Goal: Task Accomplishment & Management: Manage account settings

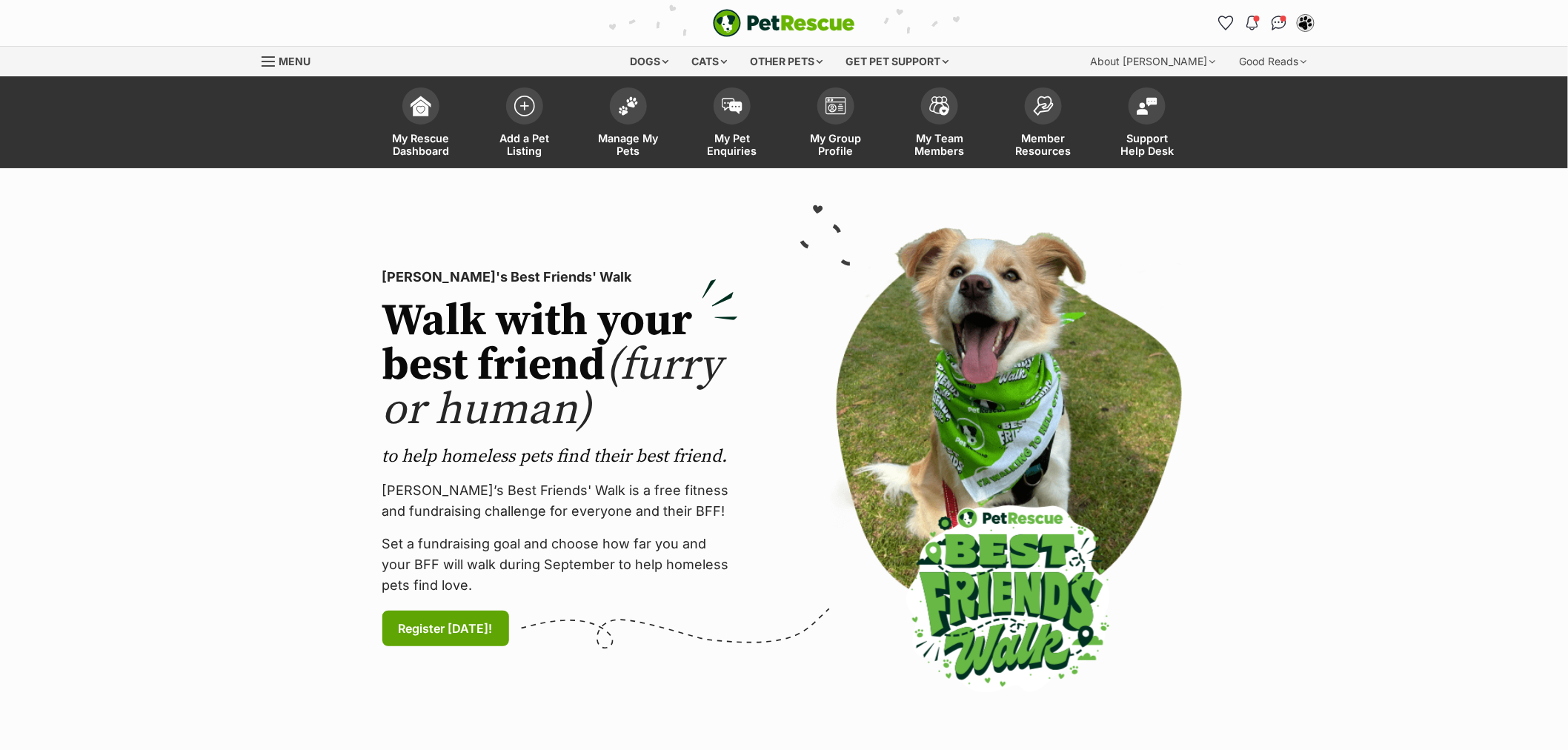
click at [615, 108] on span at bounding box center [628, 105] width 37 height 37
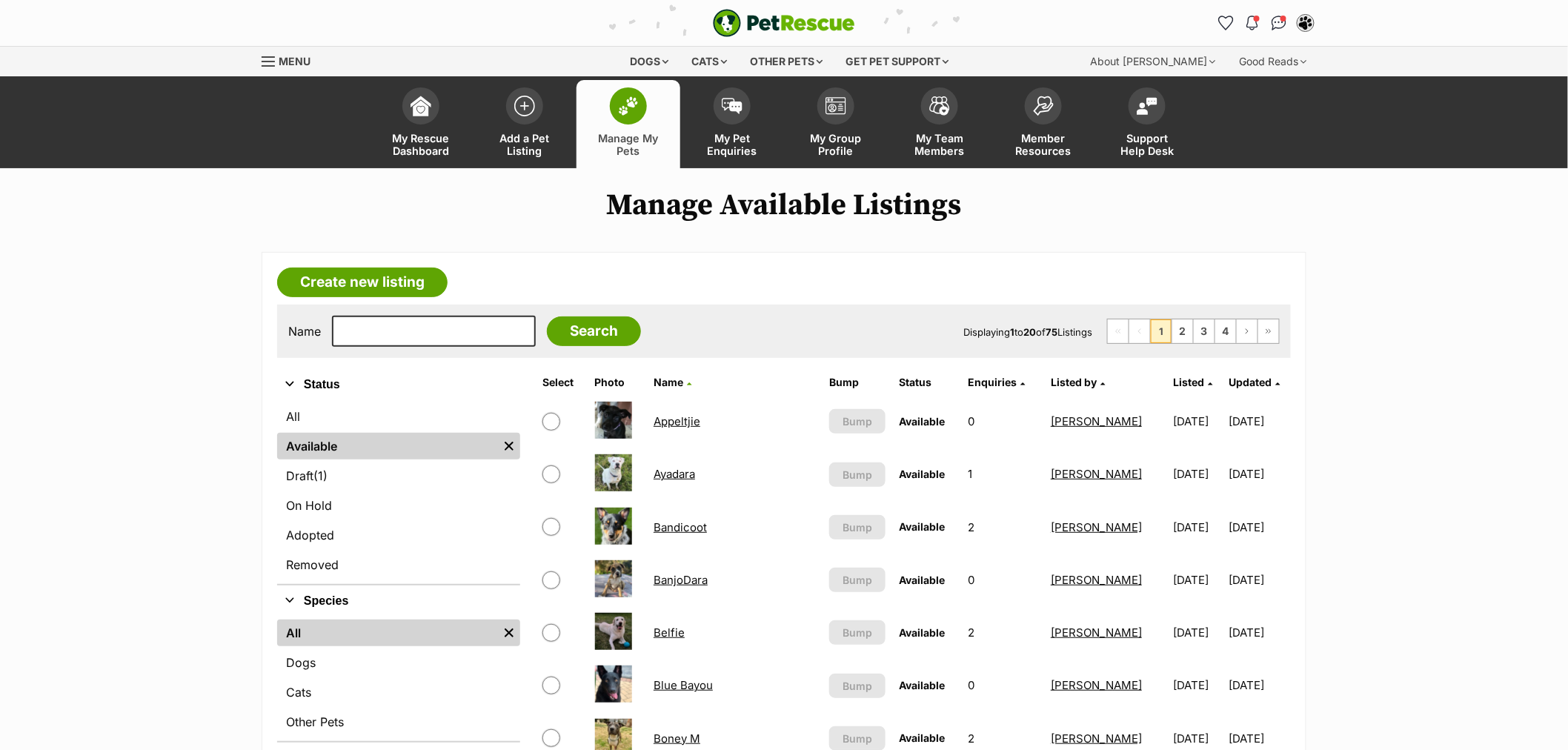
click at [1174, 384] on link "Listed" at bounding box center [1194, 382] width 40 height 13
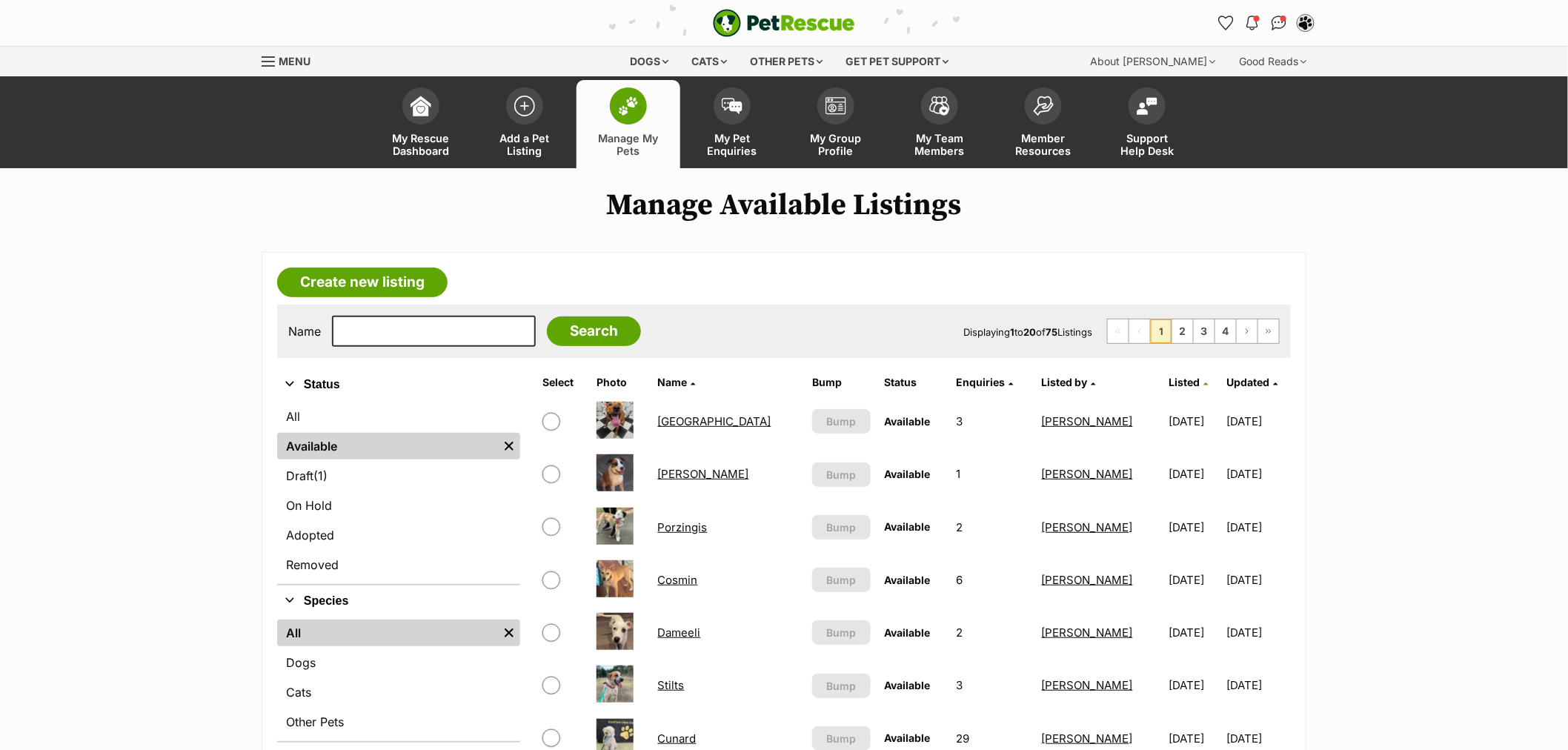
click at [1169, 380] on span "Listed" at bounding box center [1185, 382] width 32 height 13
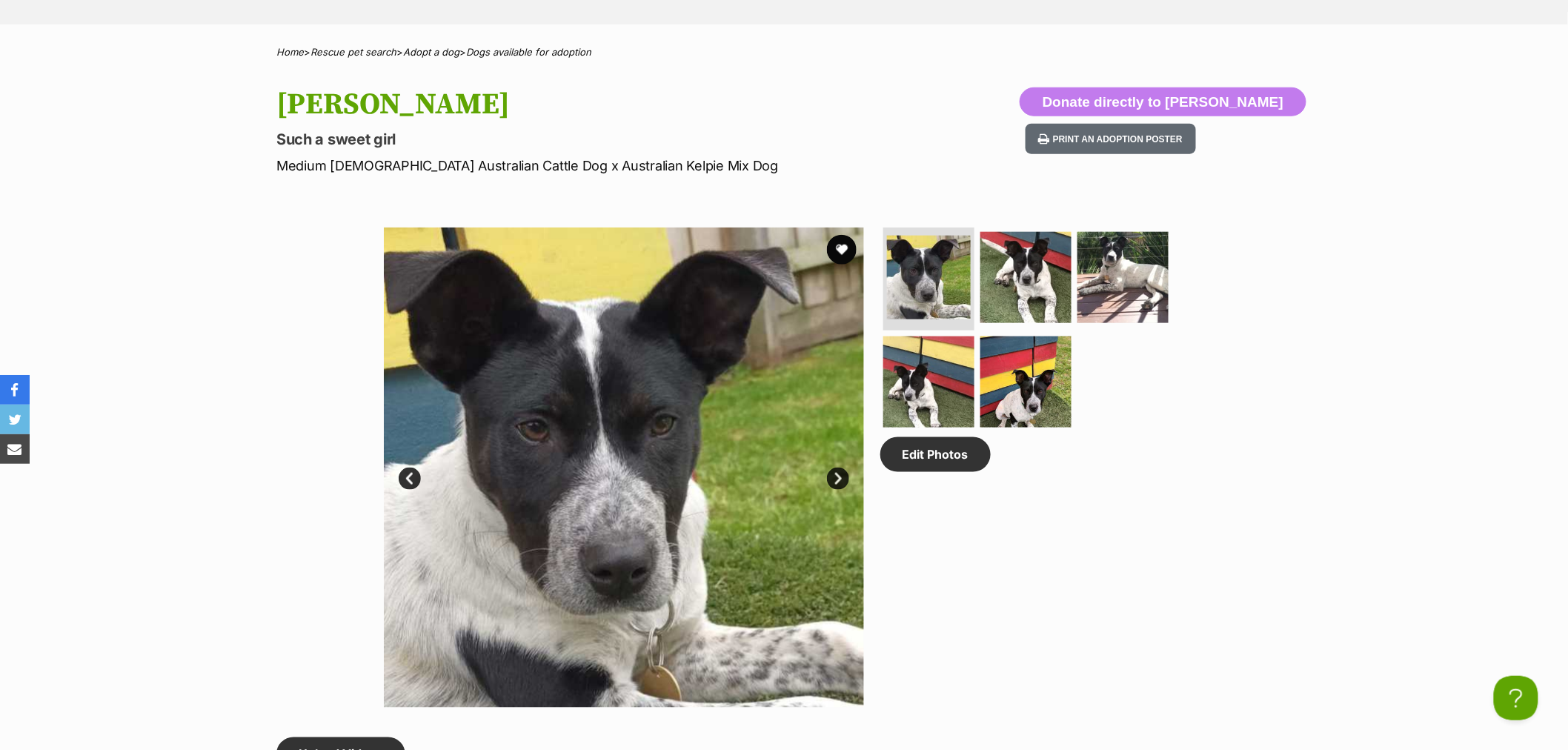
scroll to position [493, 0]
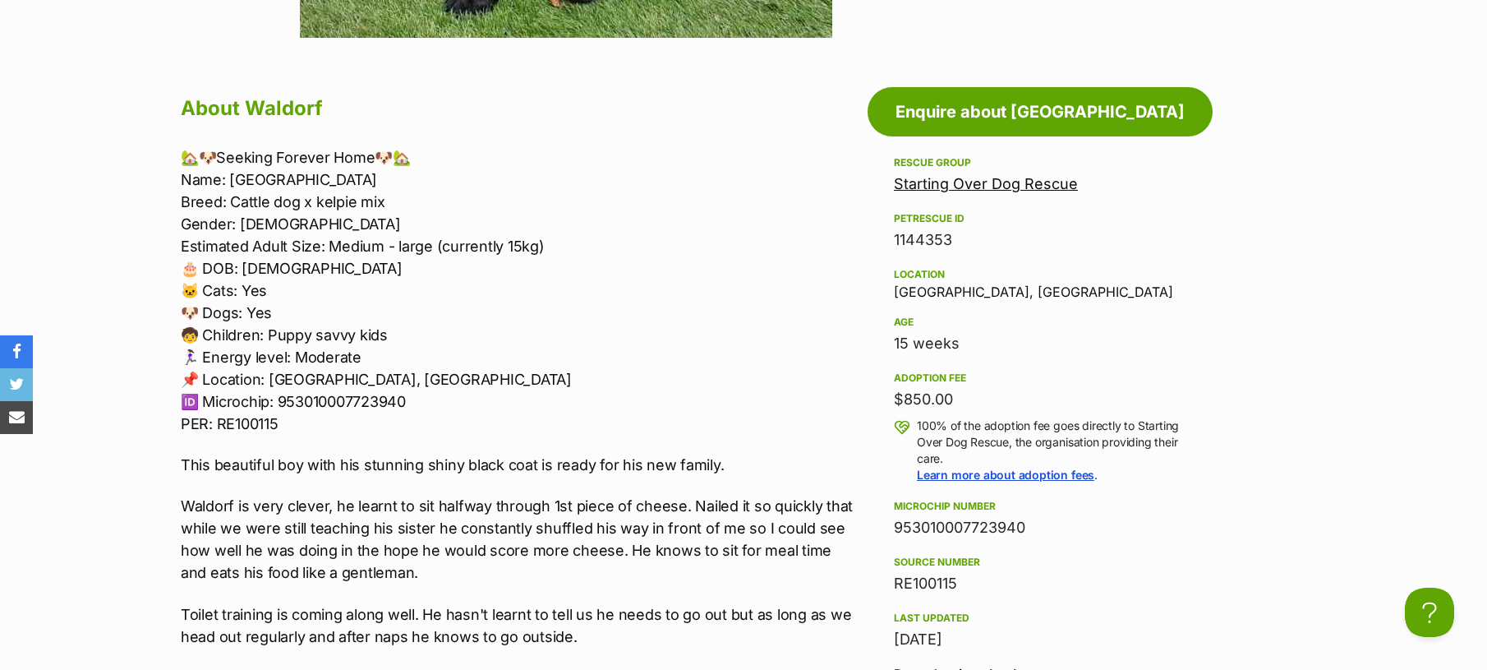
scroll to position [1369, 0]
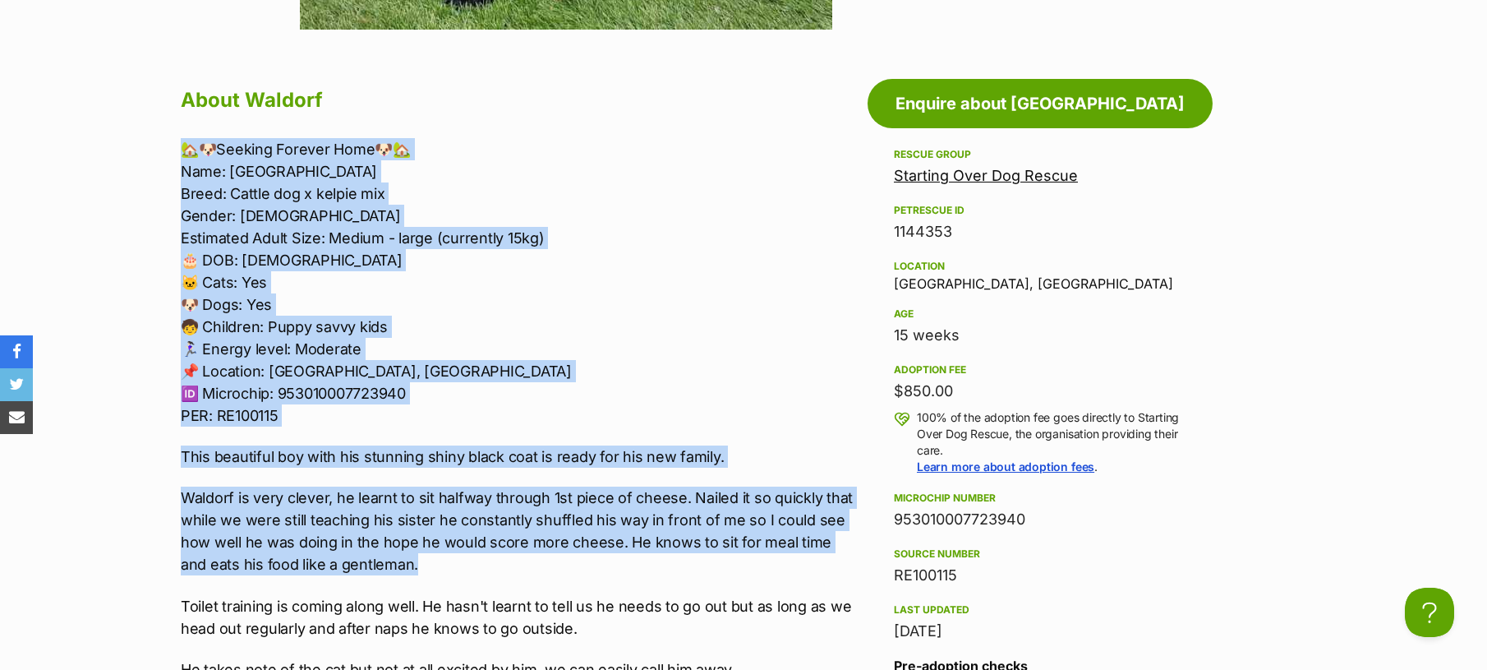
drag, startPoint x: 434, startPoint y: 557, endPoint x: 144, endPoint y: 124, distance: 521.2
copy div "🏡🐶Seeking Forever Home🐶🏡 Name: Waldorf Breed: Cattle dog x kelpie mix Gender: […"
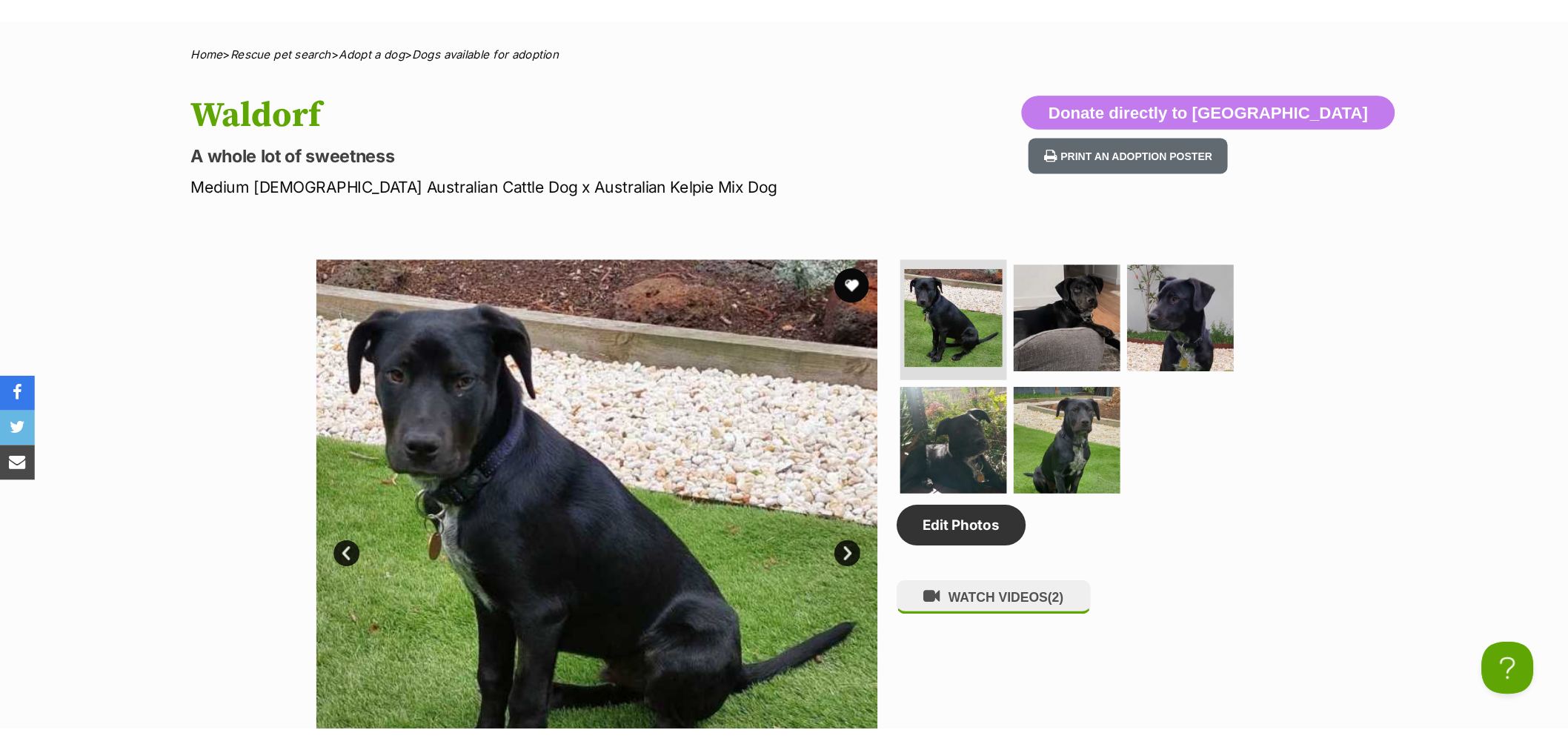
scroll to position [575, 0]
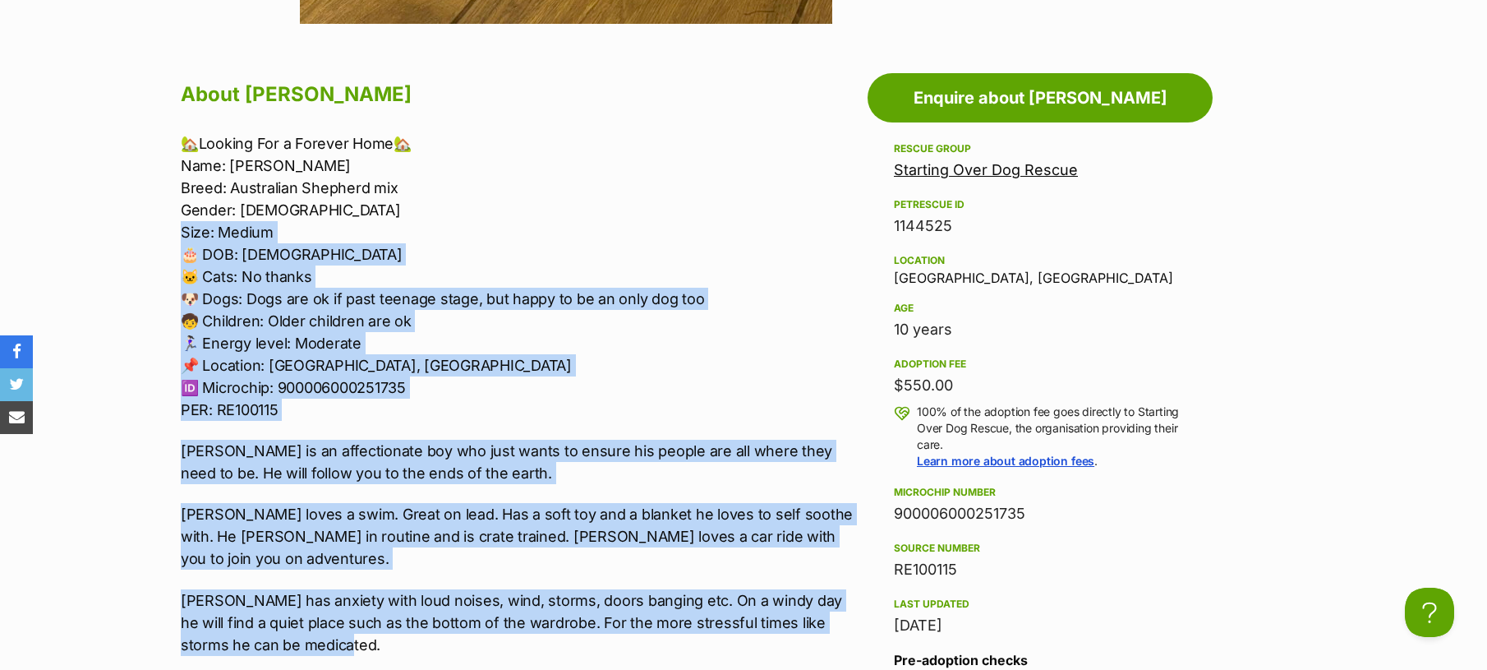
scroll to position [1369, 0]
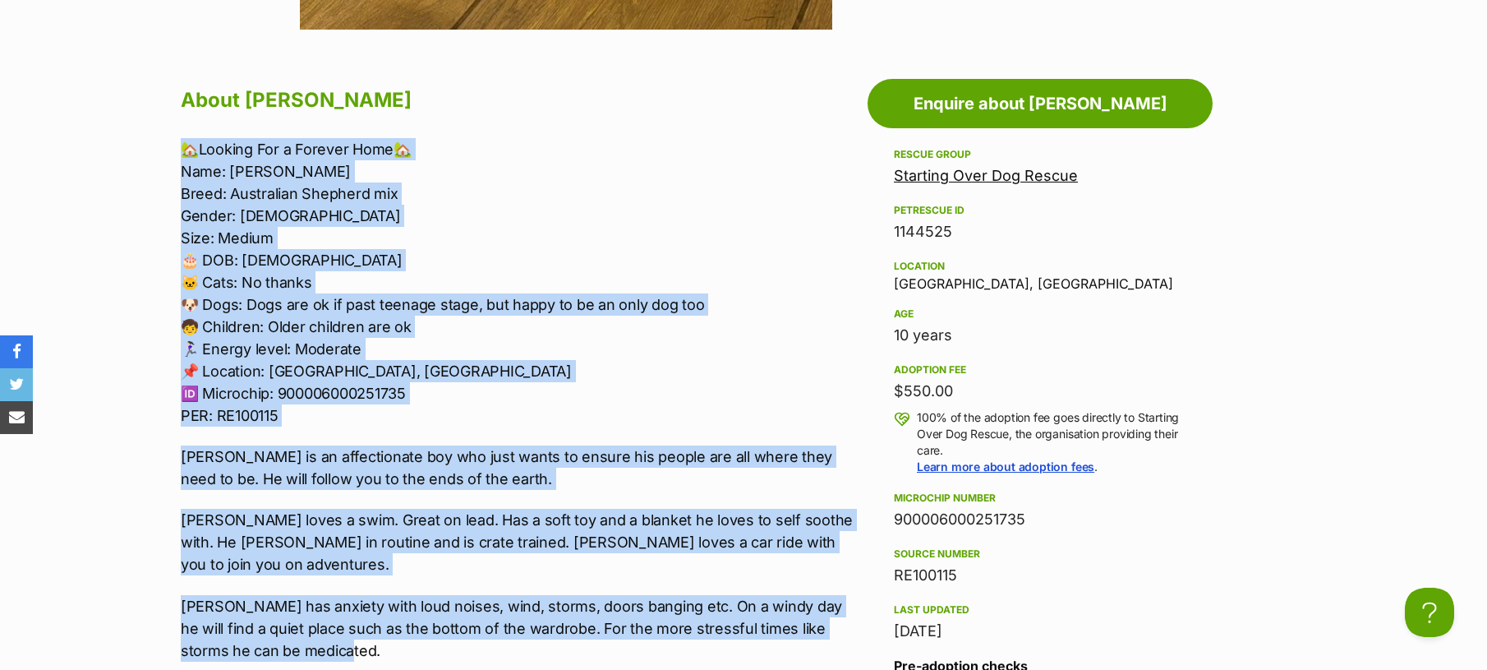
drag, startPoint x: 343, startPoint y: 249, endPoint x: 171, endPoint y: 136, distance: 205.8
copy div "🏡Looking For a Forever Home🏡 Name: Flynnigan Breed: Australian Shepherd mix Gen…"
